Goal: Task Accomplishment & Management: Manage account settings

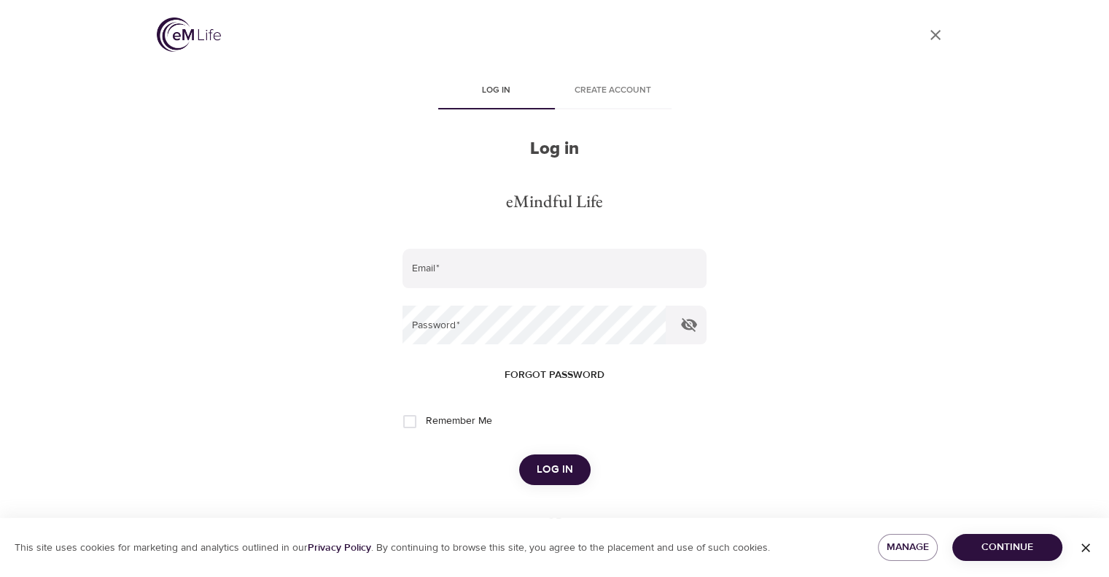
type input "[EMAIL_ADDRESS][DOMAIN_NAME]"
click at [581, 465] on button "Log in" at bounding box center [554, 469] width 71 height 31
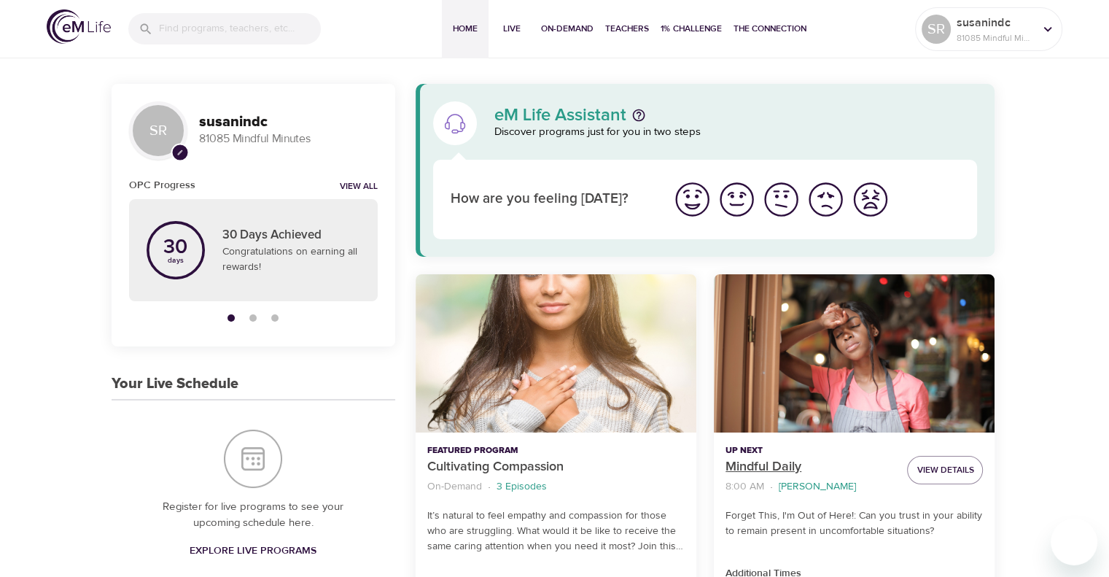
click at [754, 462] on p "Mindful Daily" at bounding box center [811, 467] width 170 height 20
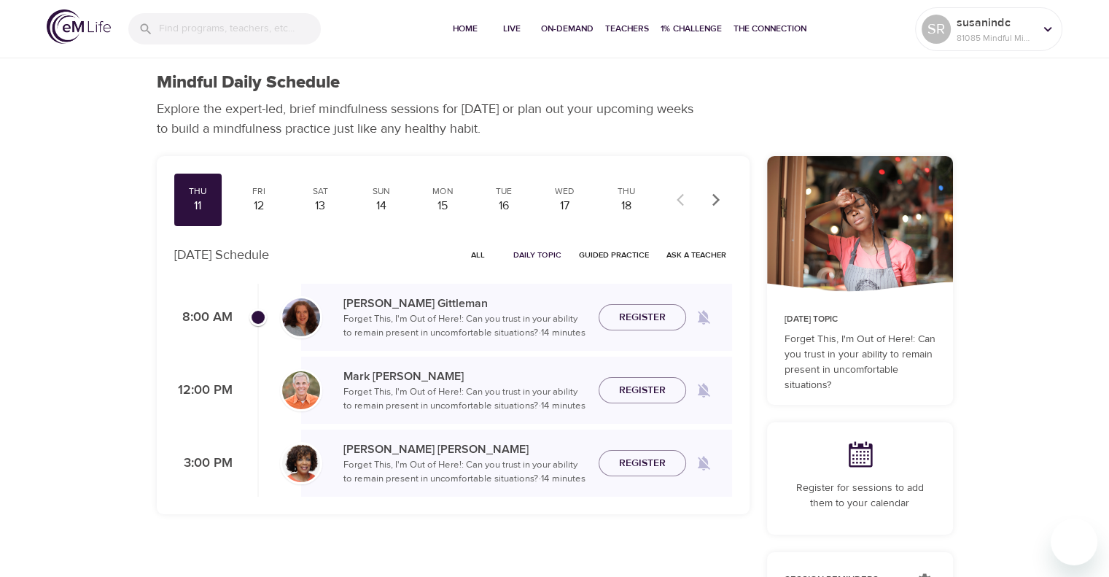
checkbox input "true"
click at [648, 303] on span "Join Now" at bounding box center [642, 300] width 51 height 18
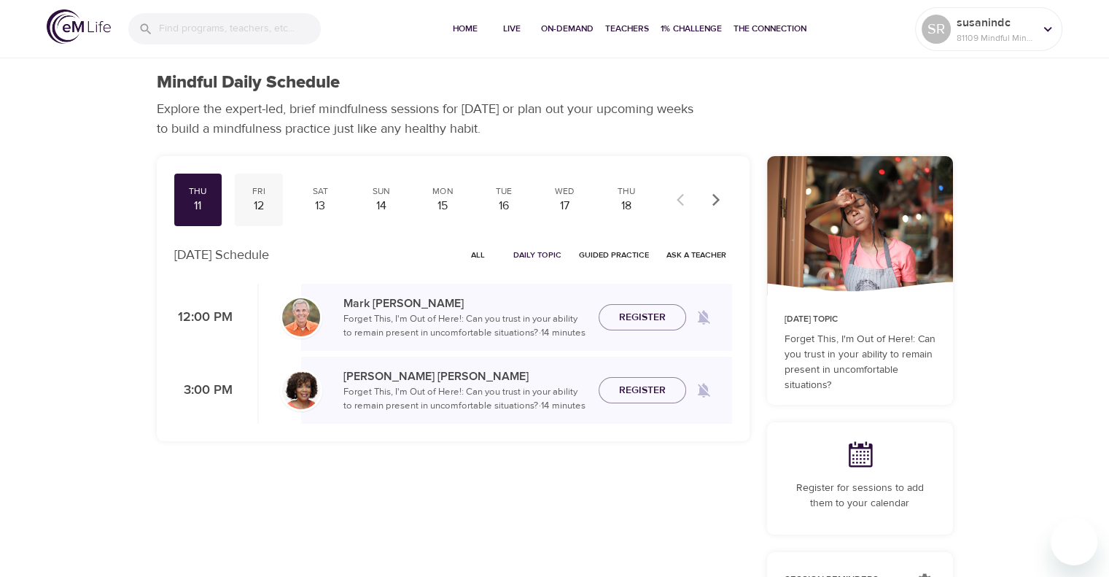
click at [251, 186] on div "Fri" at bounding box center [259, 191] width 36 height 12
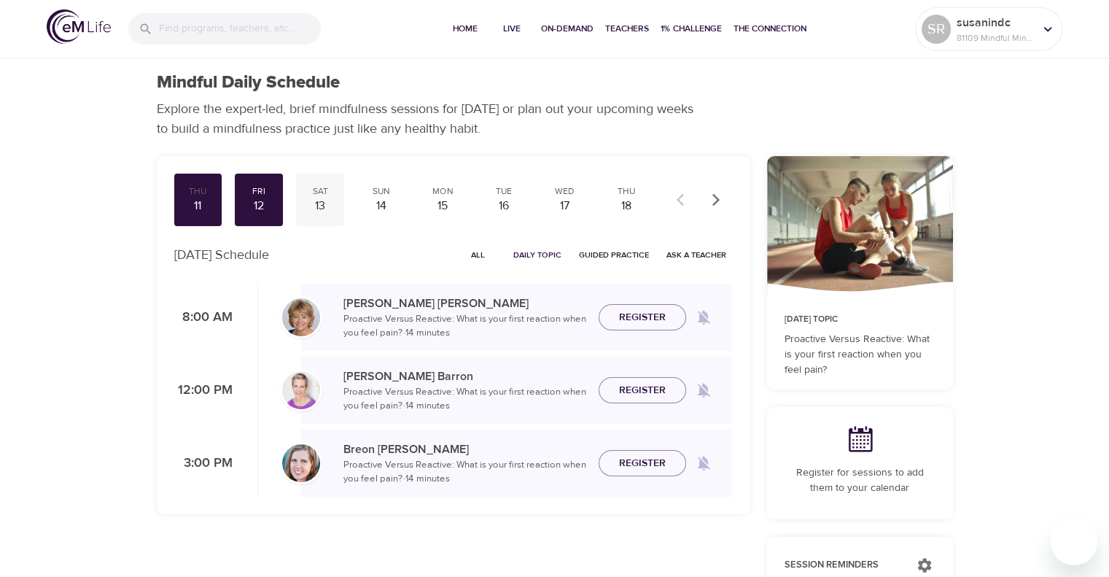
click at [333, 206] on div "13" at bounding box center [320, 206] width 36 height 17
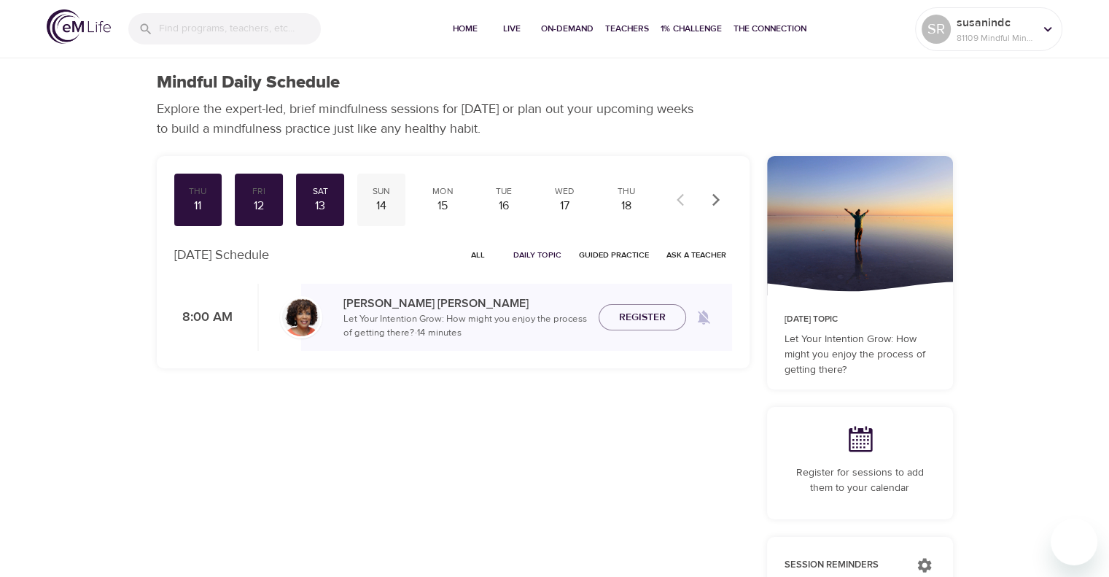
click at [391, 205] on div "14" at bounding box center [381, 206] width 36 height 17
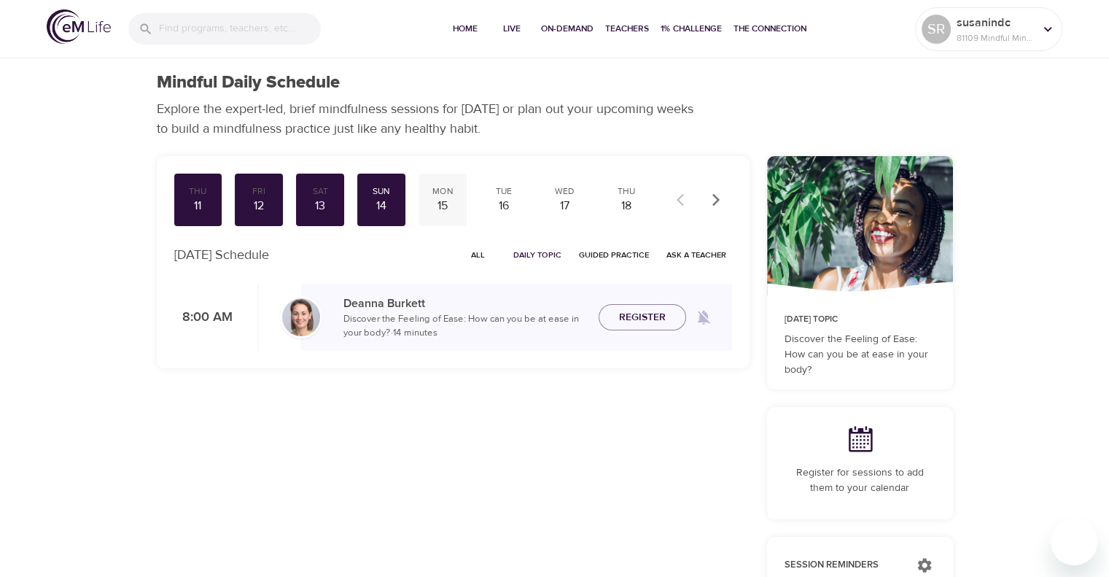
click at [445, 204] on div "15" at bounding box center [443, 206] width 36 height 17
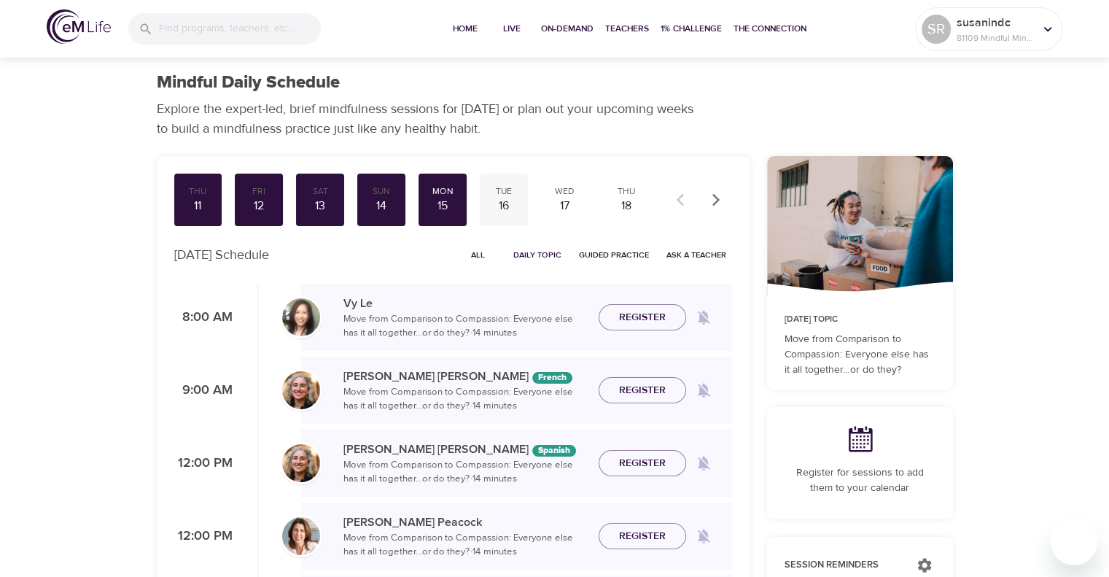
click at [490, 195] on div "Tue" at bounding box center [504, 191] width 36 height 12
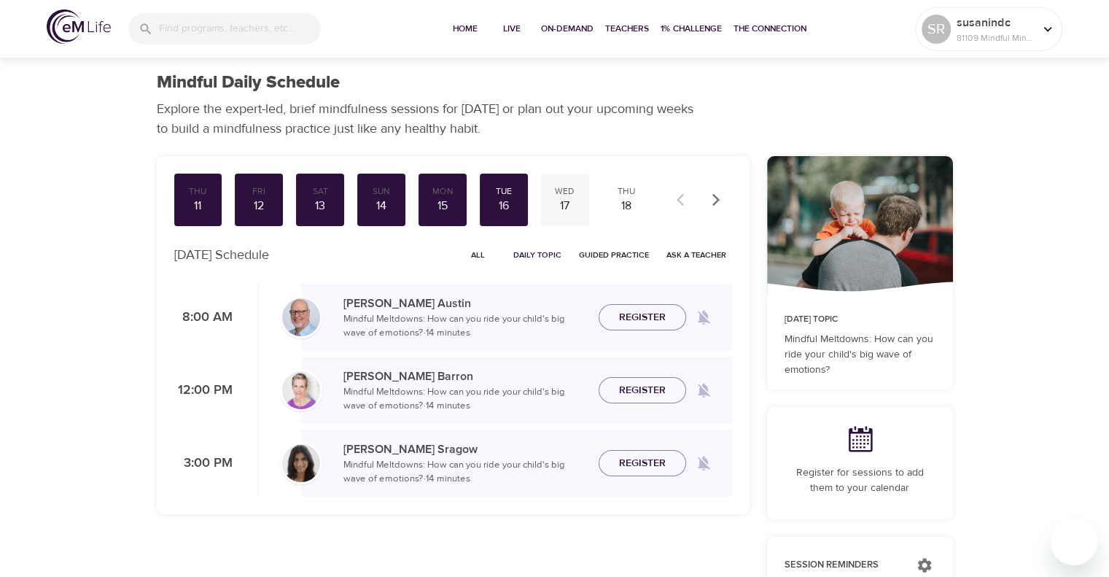
click at [576, 198] on div "17" at bounding box center [565, 206] width 36 height 17
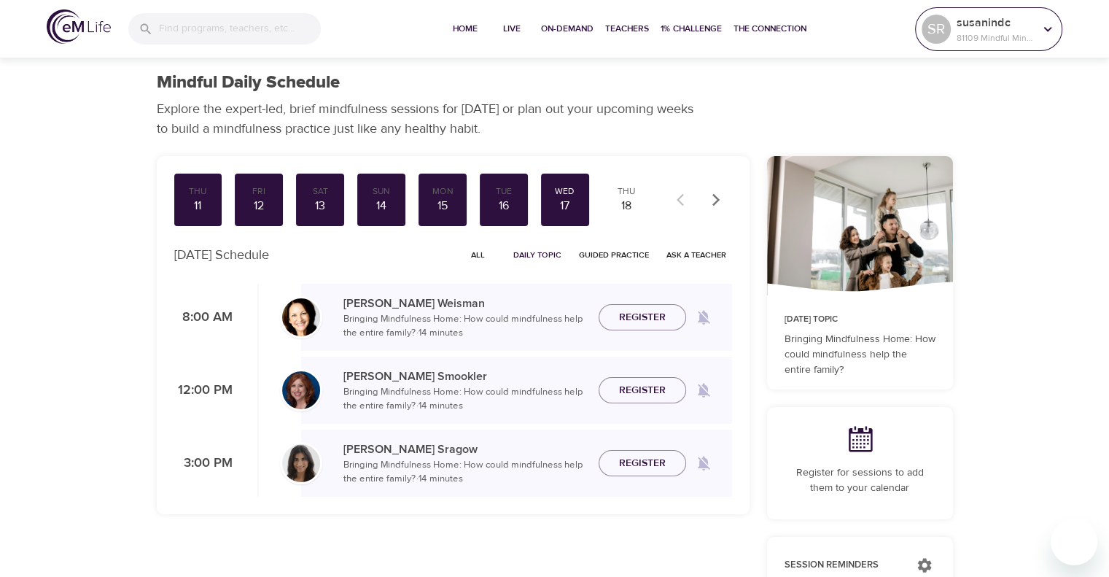
click at [1053, 25] on icon at bounding box center [1048, 29] width 16 height 16
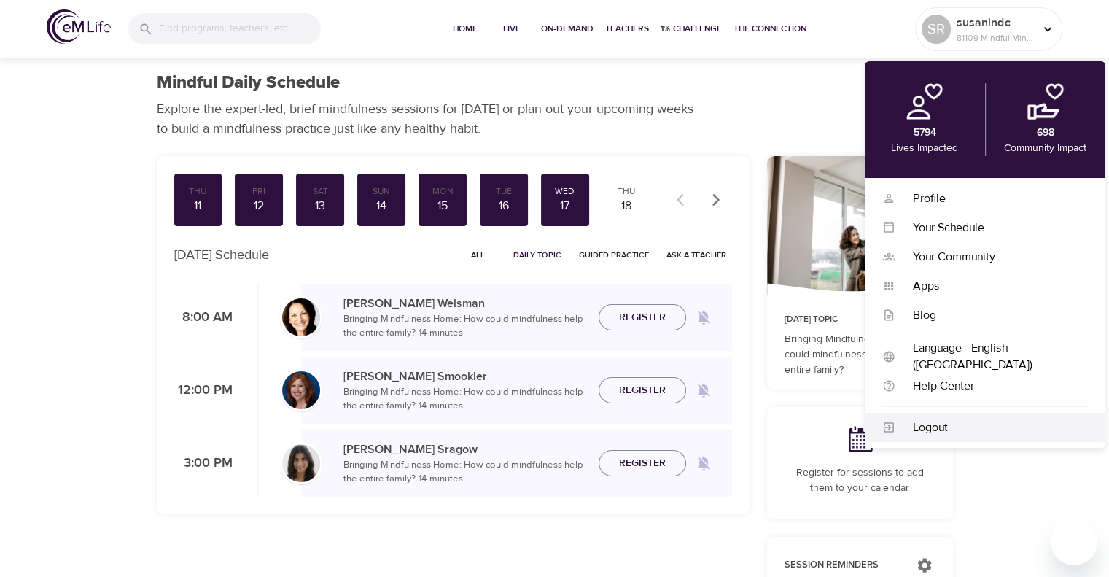
click at [953, 433] on div "Logout" at bounding box center [992, 427] width 193 height 17
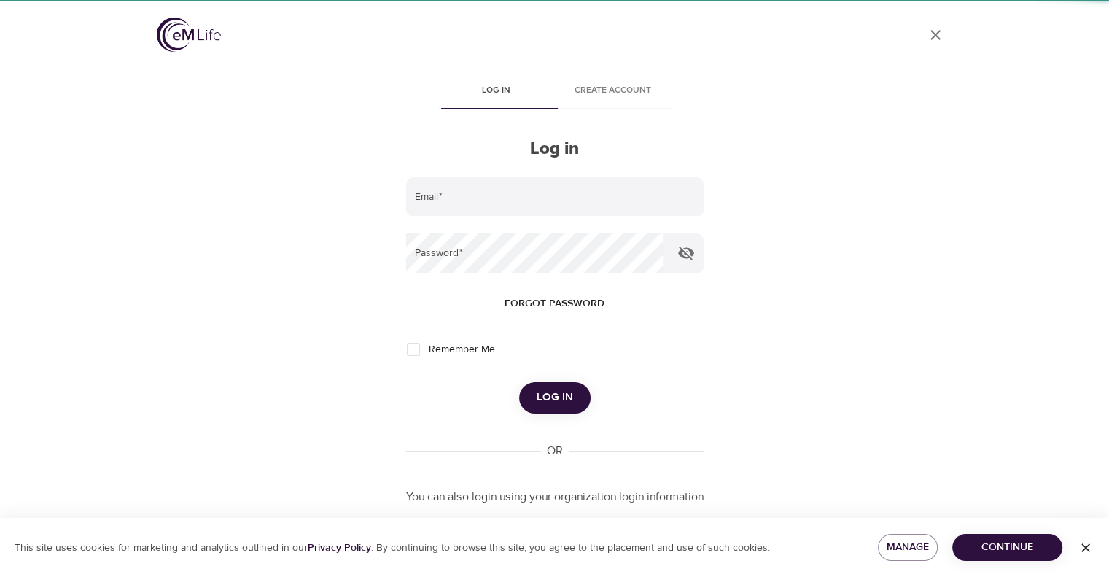
type input "[EMAIL_ADDRESS][DOMAIN_NAME]"
